Goal: Task Accomplishment & Management: Use online tool/utility

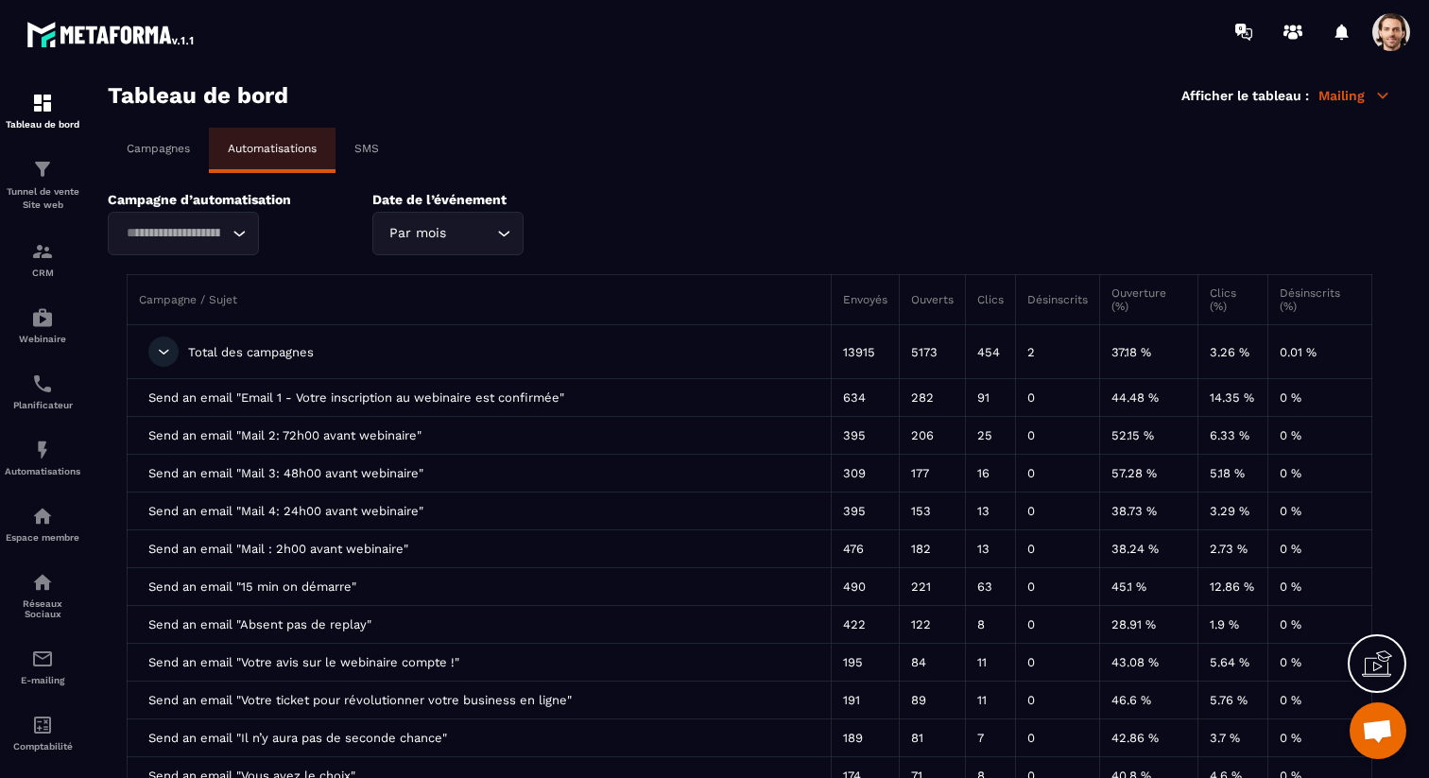
click at [48, 195] on p "Tunnel de vente Site web" at bounding box center [43, 198] width 76 height 26
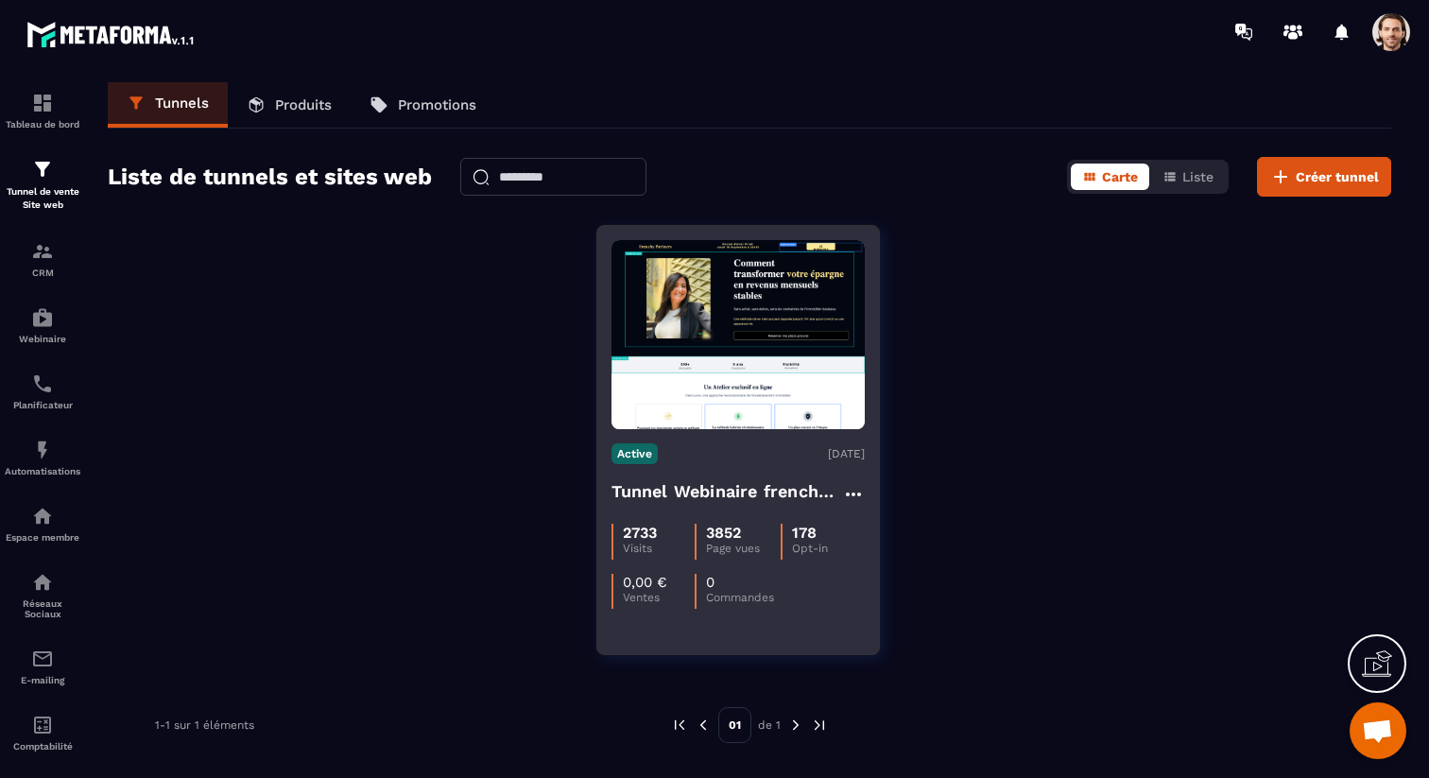
click at [723, 473] on div "Active [DATE] Tunnel Webinaire frenchy partners 2733 Visits 3852 Page vues 178 …" at bounding box center [738, 519] width 282 height 180
click at [811, 496] on h4 "Tunnel Webinaire frenchy partners" at bounding box center [726, 491] width 231 height 26
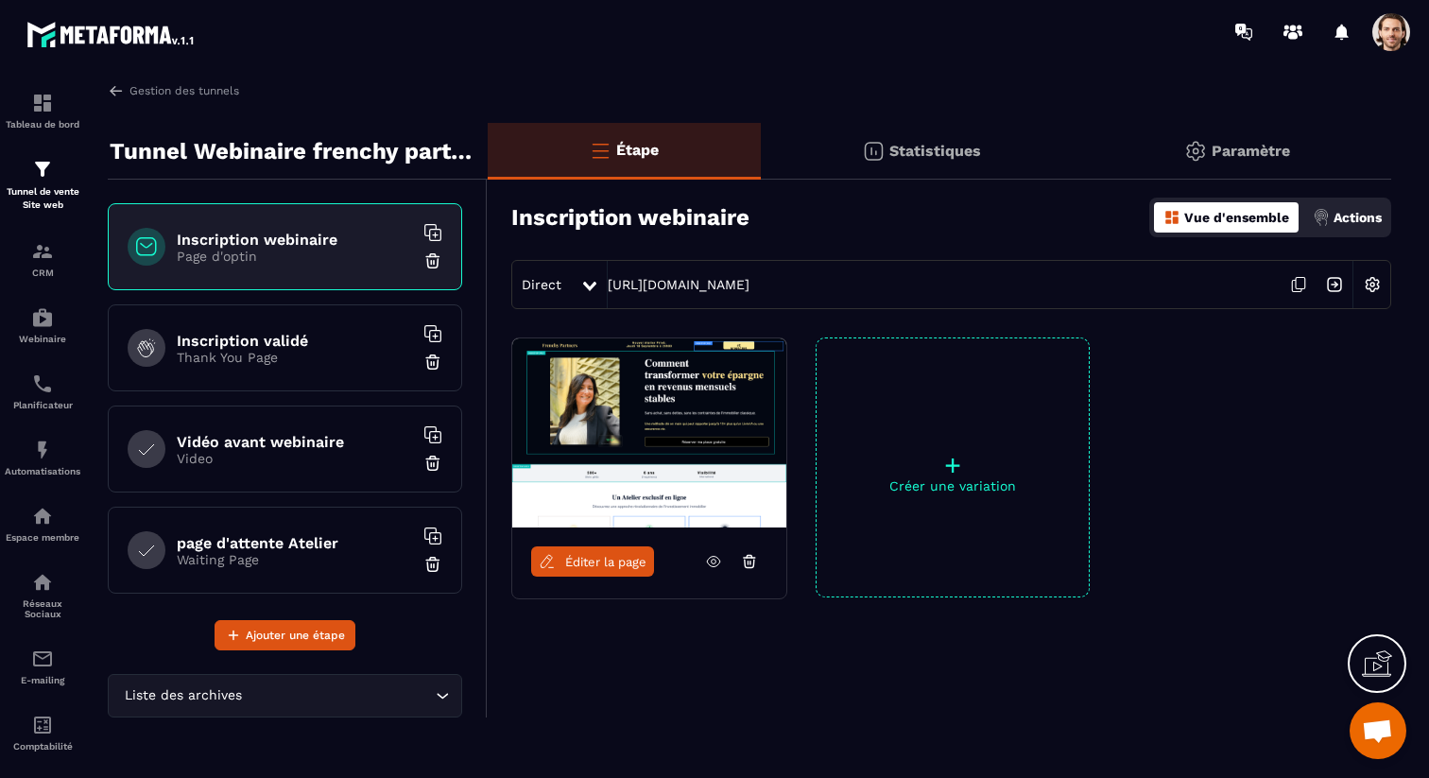
click at [340, 454] on p "Video" at bounding box center [295, 458] width 236 height 15
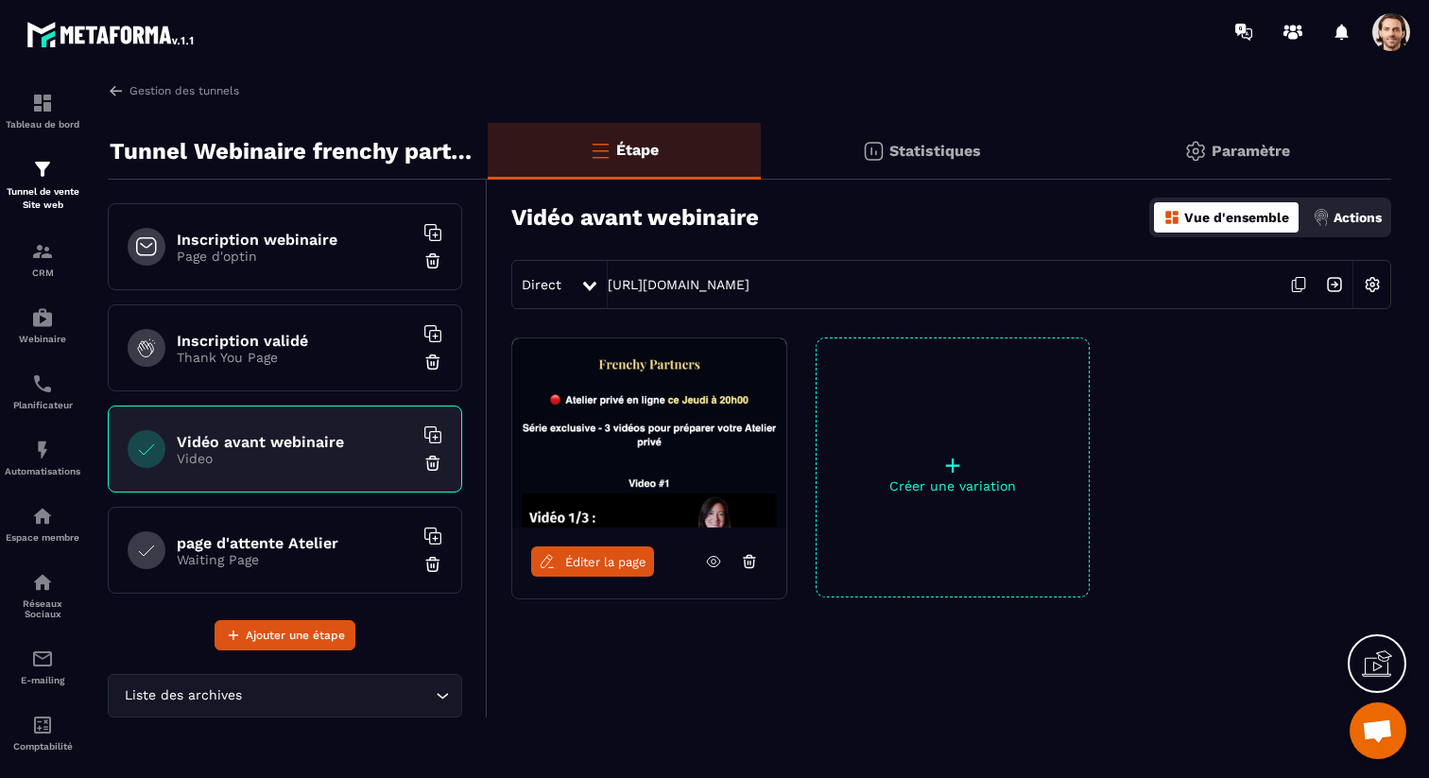
click at [718, 557] on icon at bounding box center [713, 561] width 17 height 17
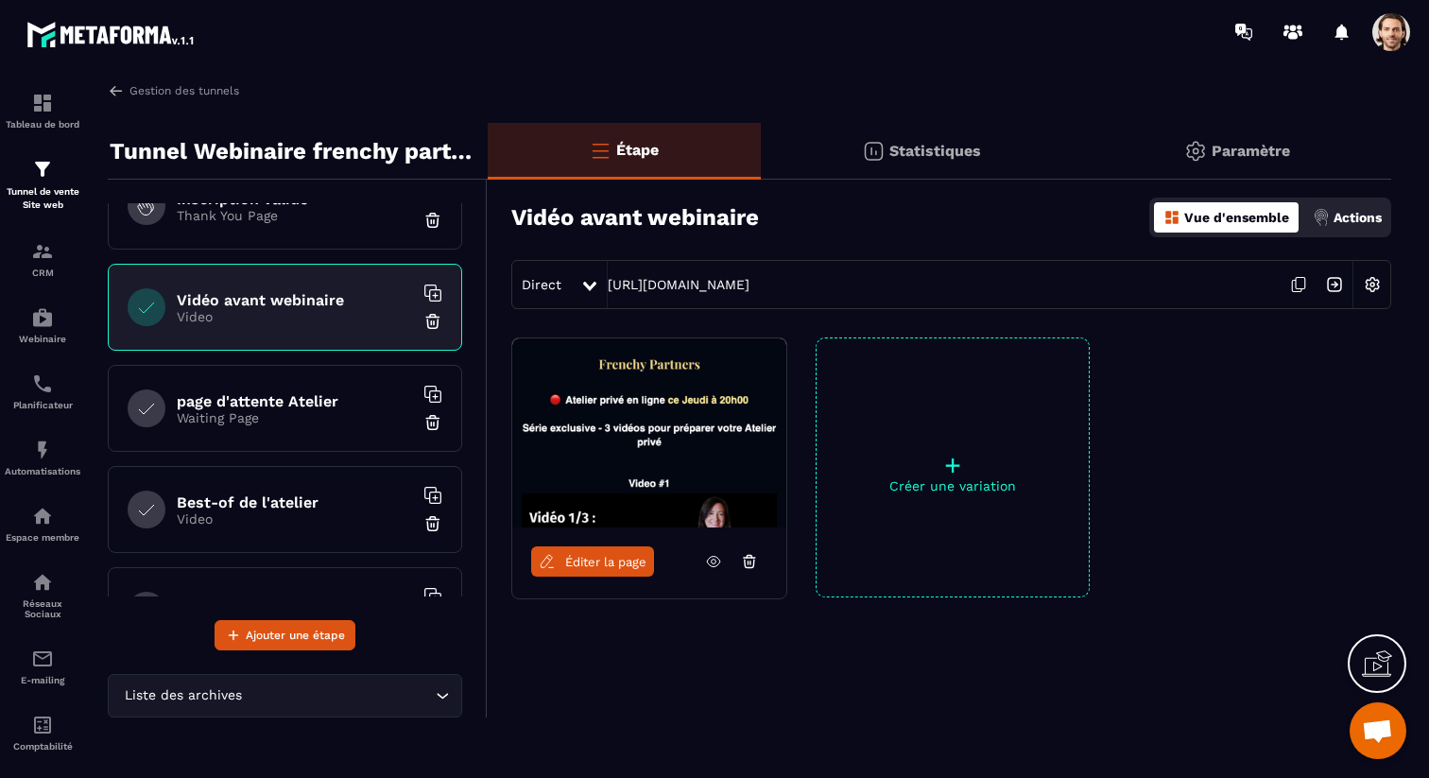
scroll to position [148, 0]
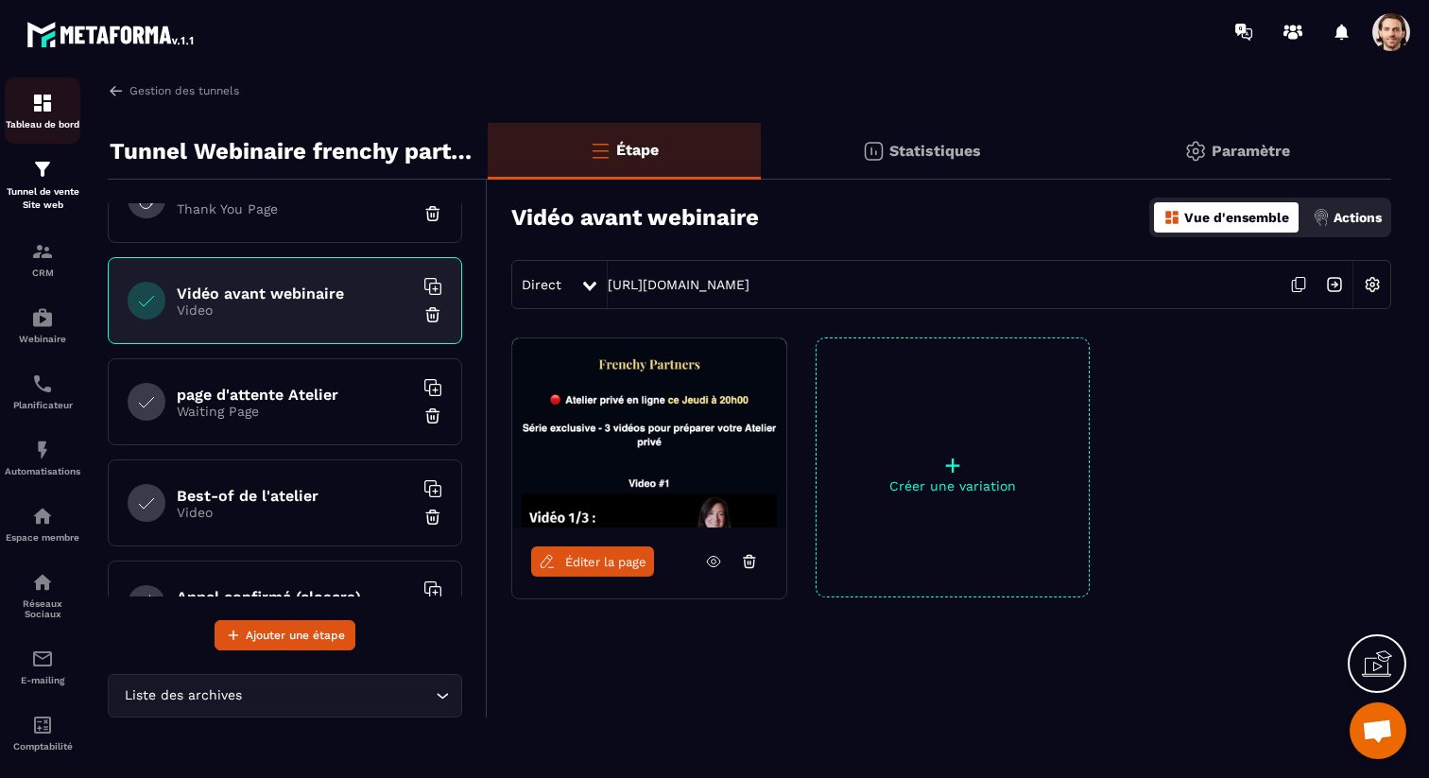
click at [63, 101] on div "Tableau de bord" at bounding box center [43, 111] width 76 height 38
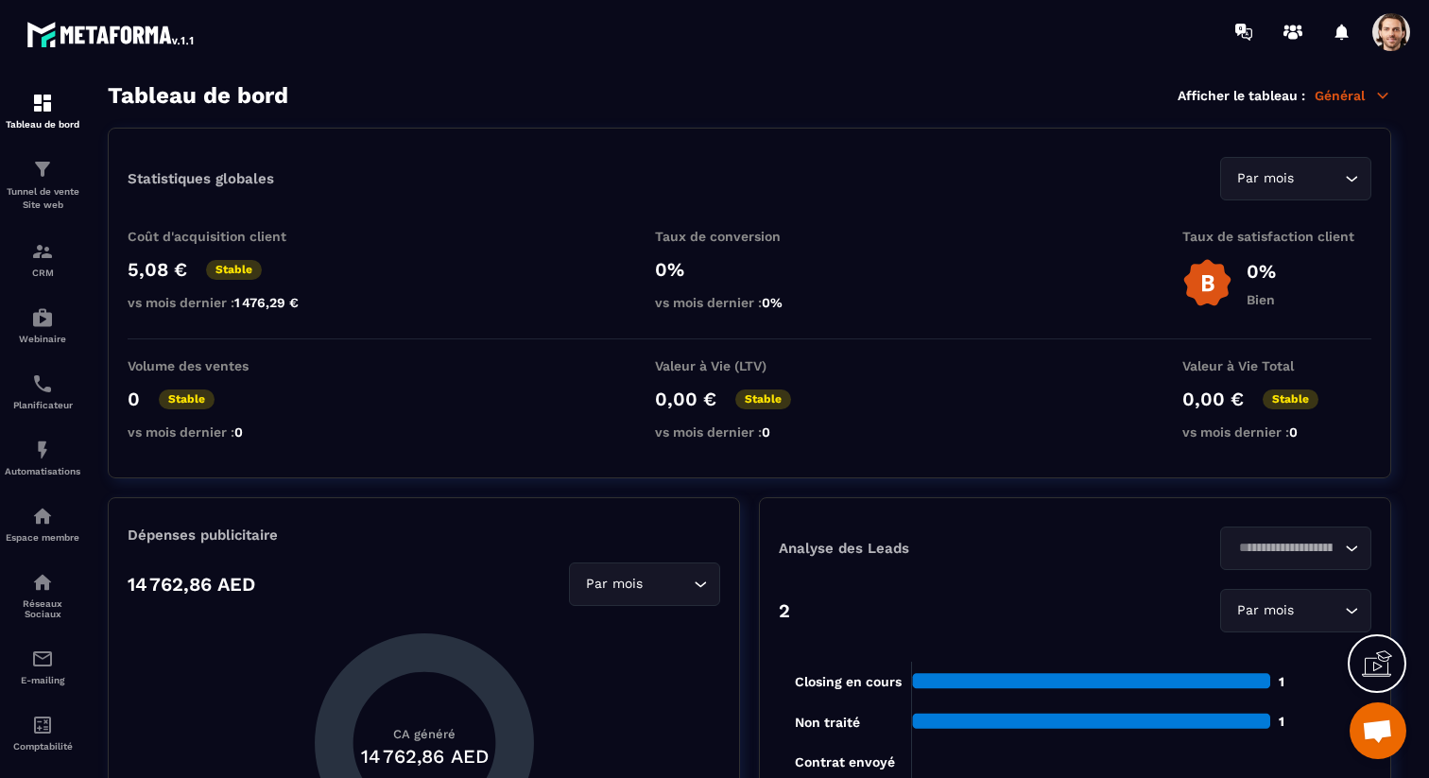
click at [1363, 95] on p "Général" at bounding box center [1353, 95] width 77 height 17
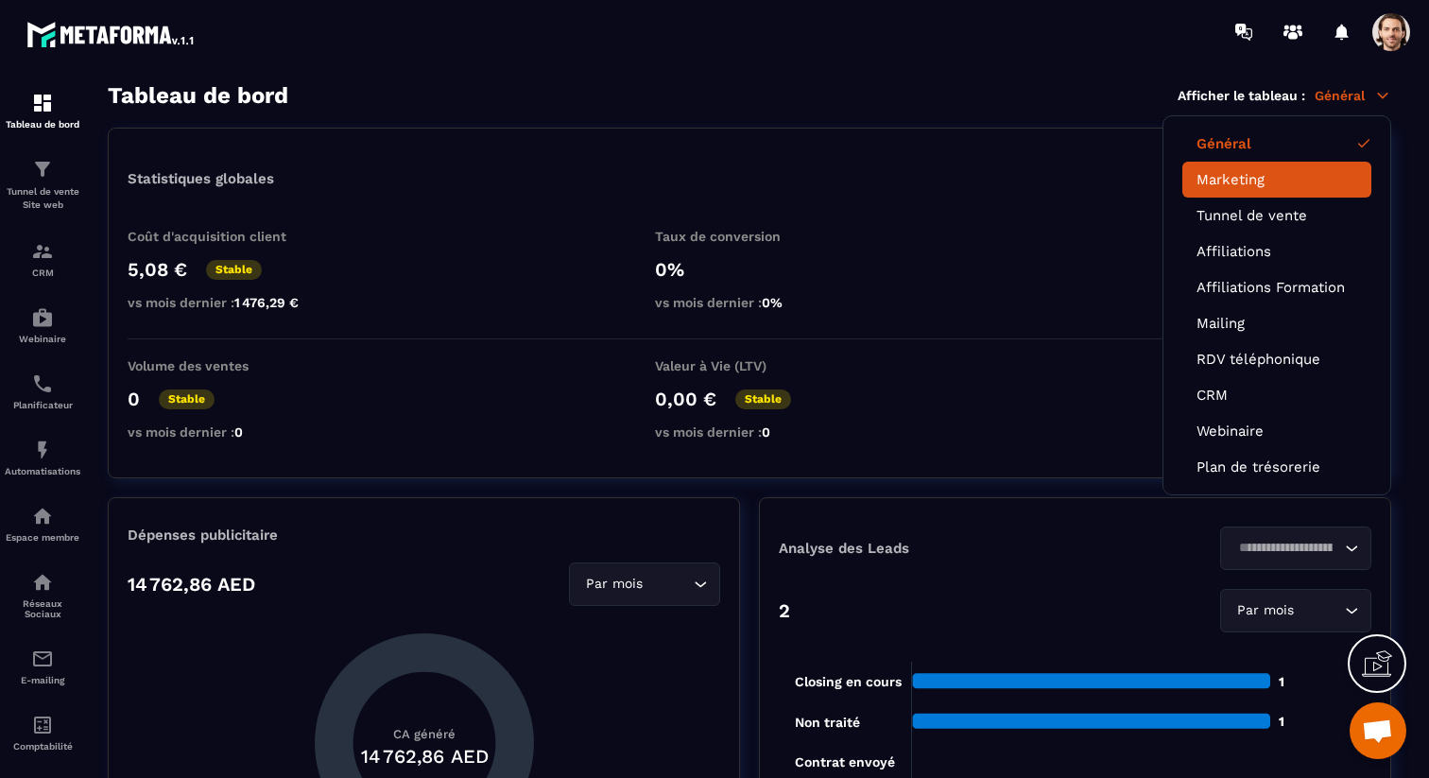
click at [1246, 181] on link "Marketing" at bounding box center [1276, 179] width 161 height 17
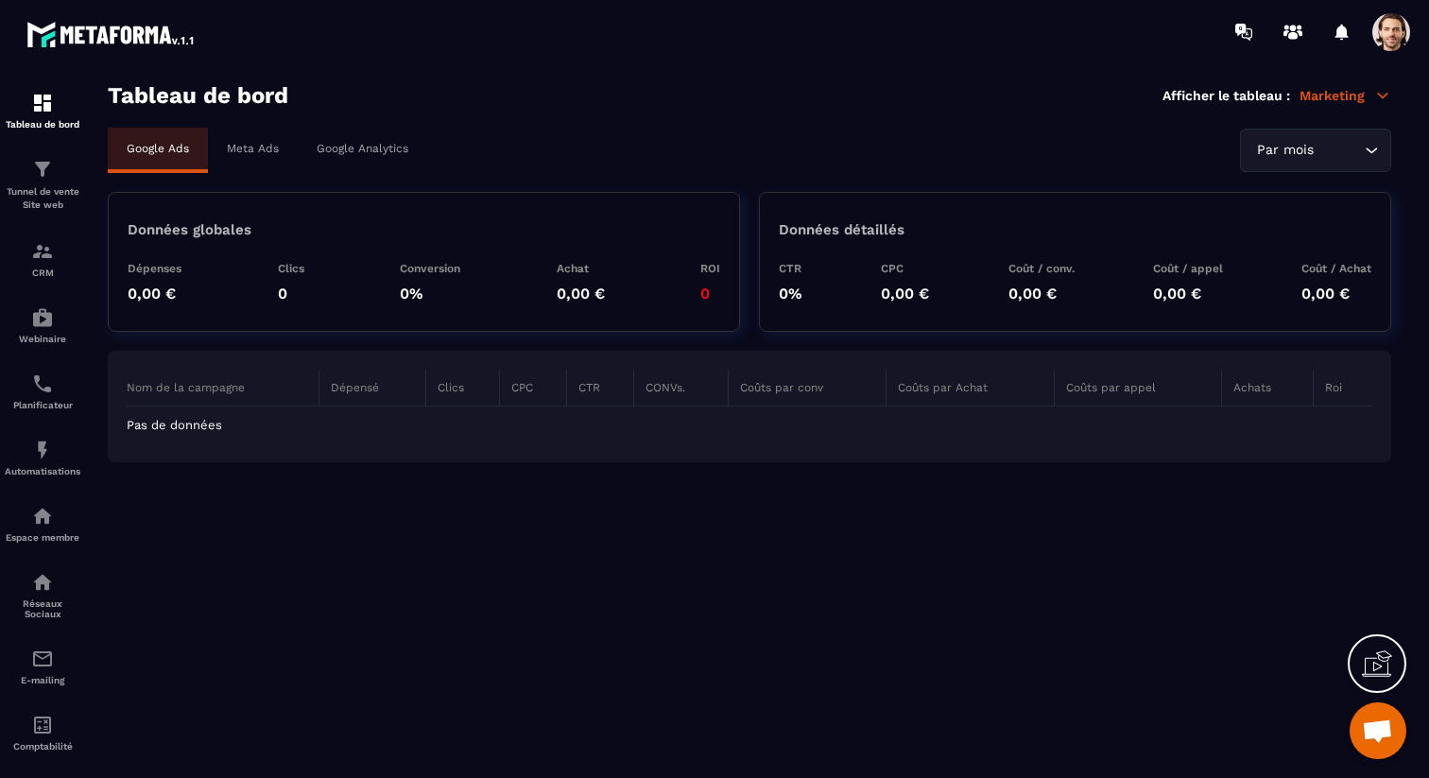
click at [260, 138] on div "Meta Ads" at bounding box center [253, 149] width 90 height 42
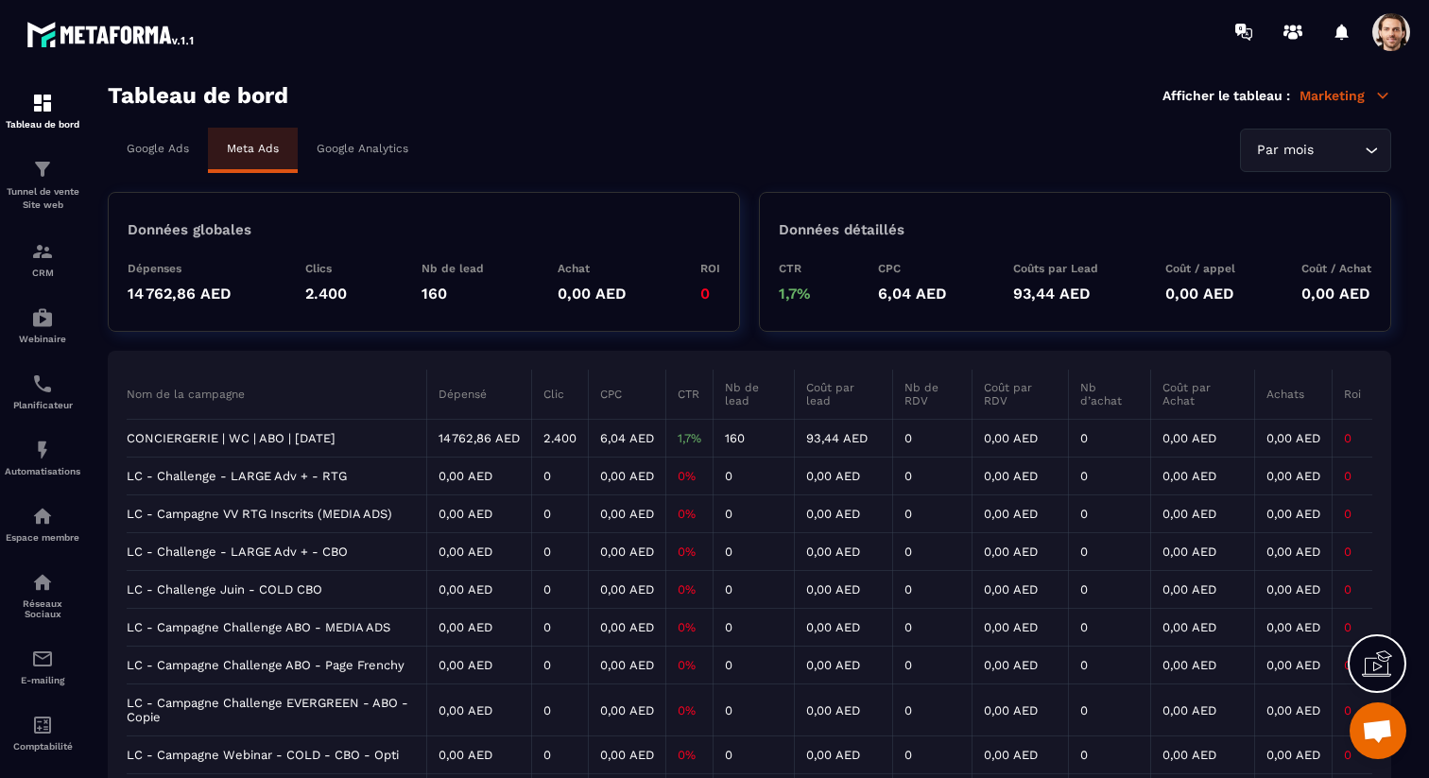
click at [299, 441] on td "CONCIERGERIE | WC | ABO | [DATE]" at bounding box center [277, 439] width 301 height 38
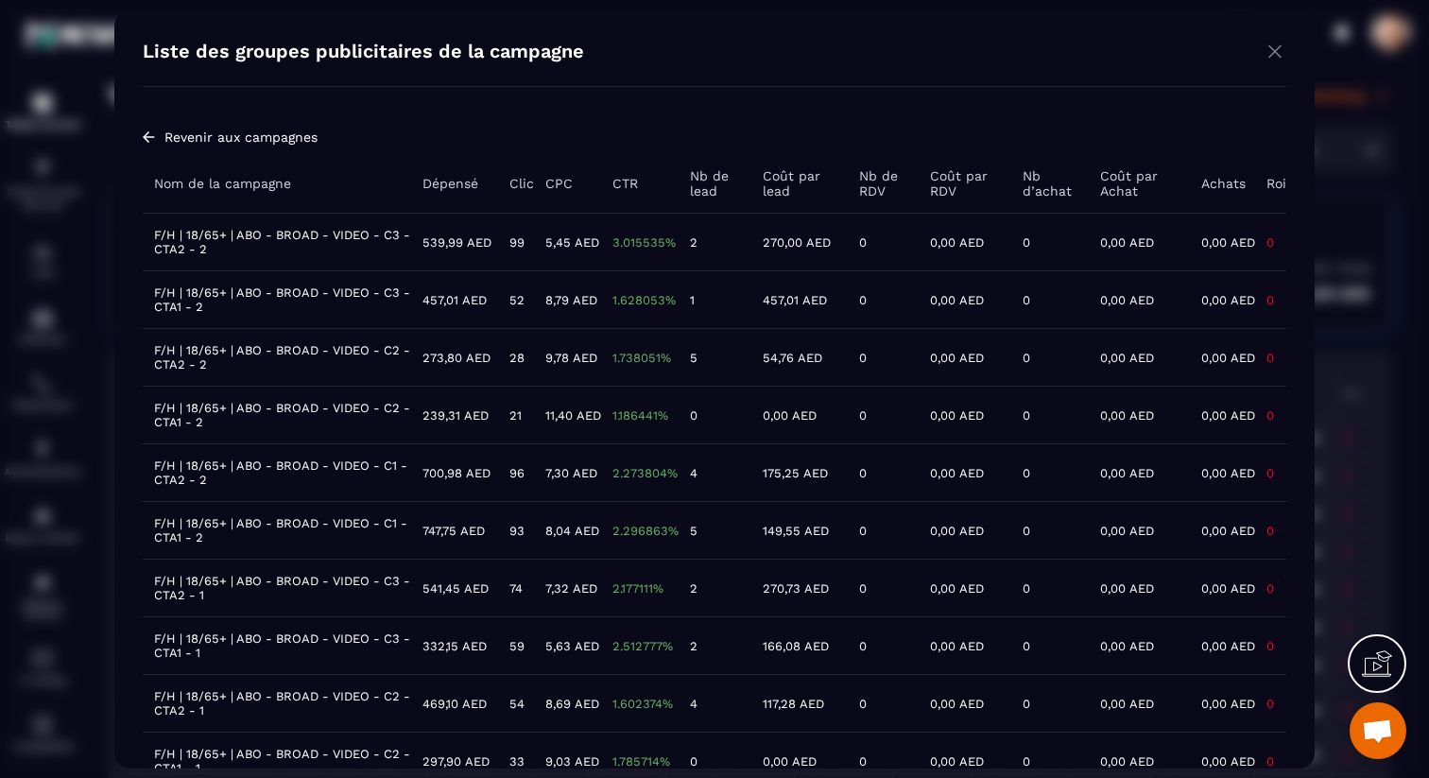
click at [1272, 56] on img "Modal window" at bounding box center [1274, 51] width 23 height 24
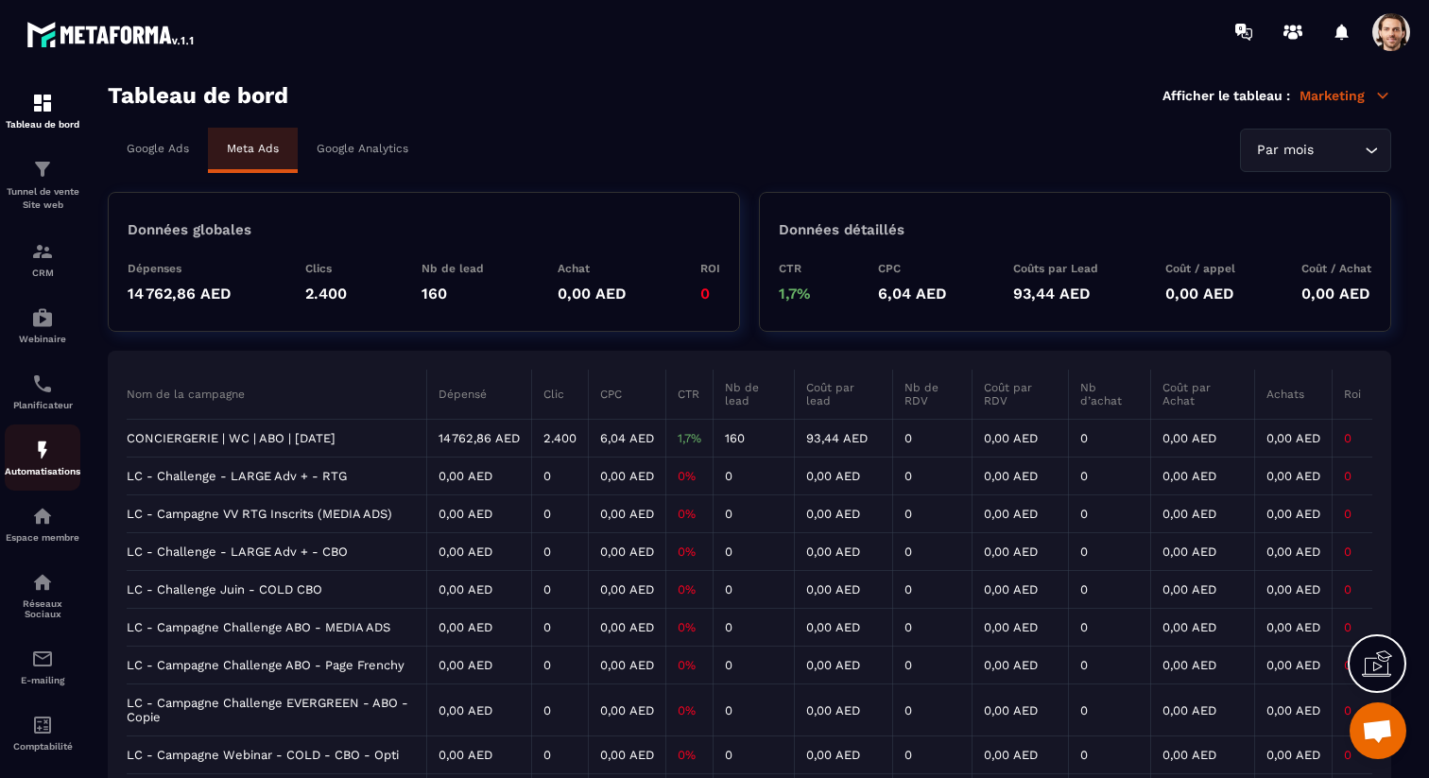
click at [52, 459] on img at bounding box center [42, 449] width 23 height 23
